Goal: Task Accomplishment & Management: Complete application form

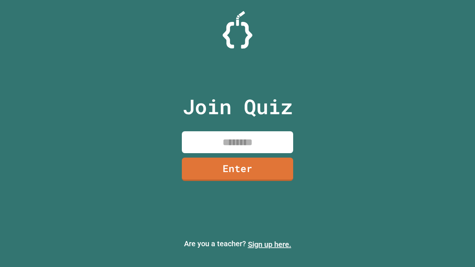
click at [269, 245] on link "Sign up here." at bounding box center [269, 244] width 43 height 9
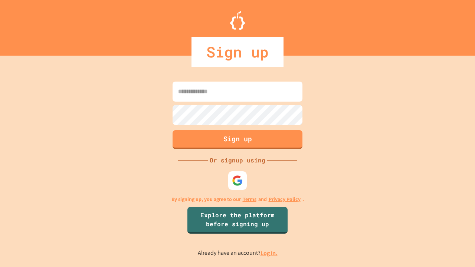
click at [269, 253] on link "Log in." at bounding box center [269, 253] width 17 height 8
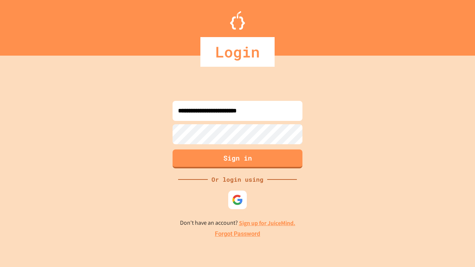
type input "**********"
